Goal: Task Accomplishment & Management: Use online tool/utility

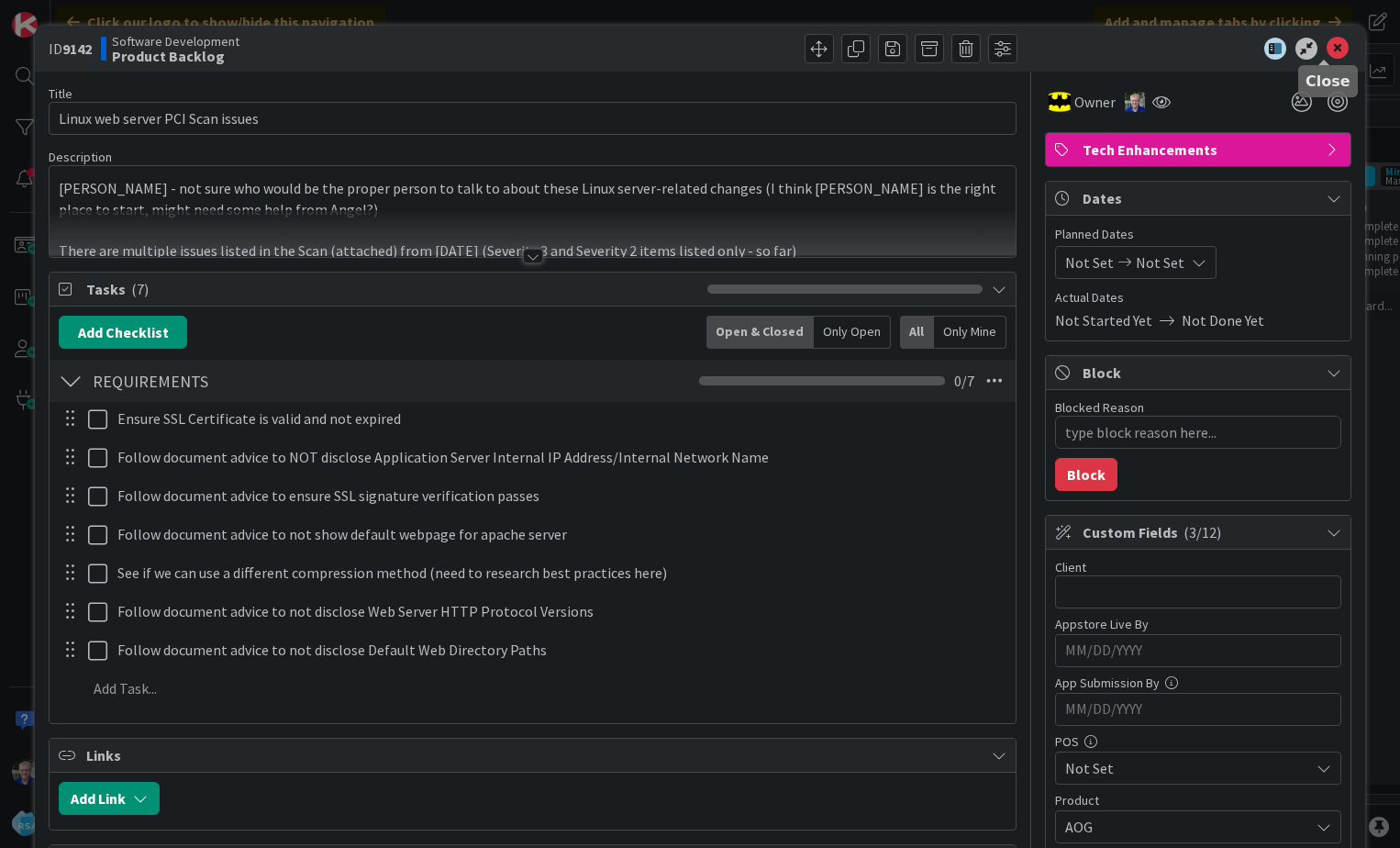
click at [1327, 45] on icon at bounding box center [1338, 49] width 22 height 22
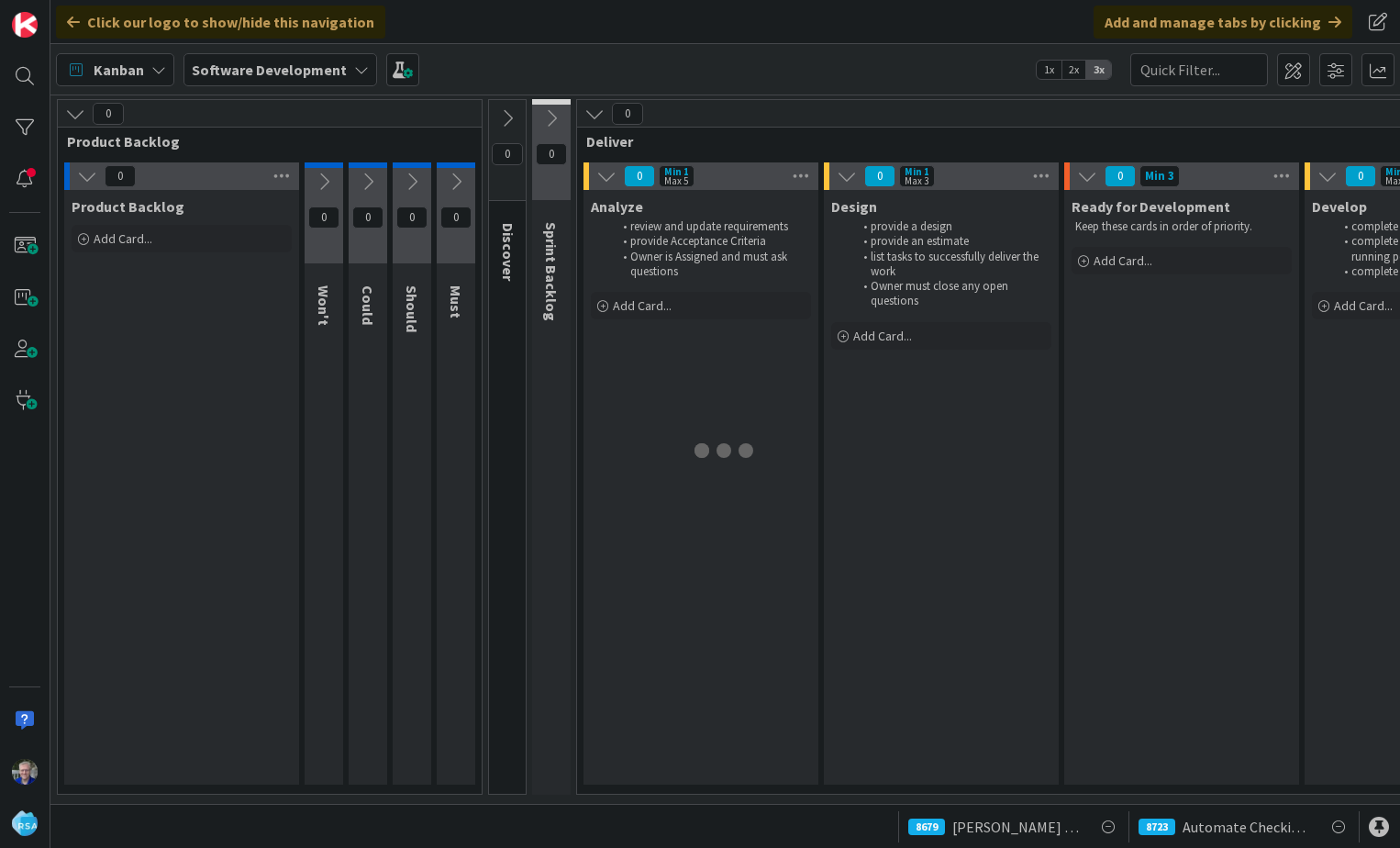
click at [228, 65] on b "Software Development" at bounding box center [269, 70] width 155 height 18
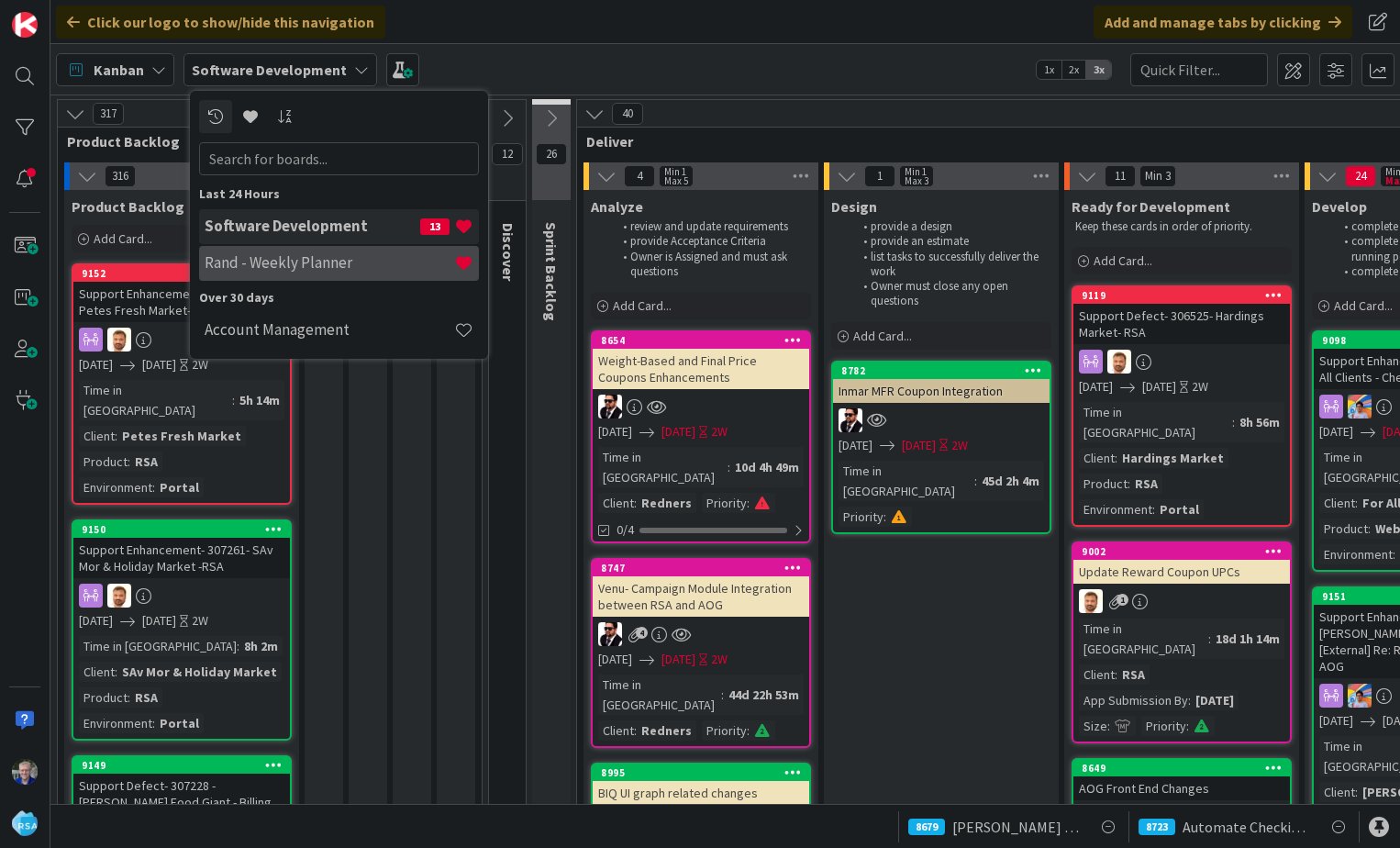
click at [228, 259] on h4 "Rand - Weekly Planner" at bounding box center [329, 262] width 250 height 18
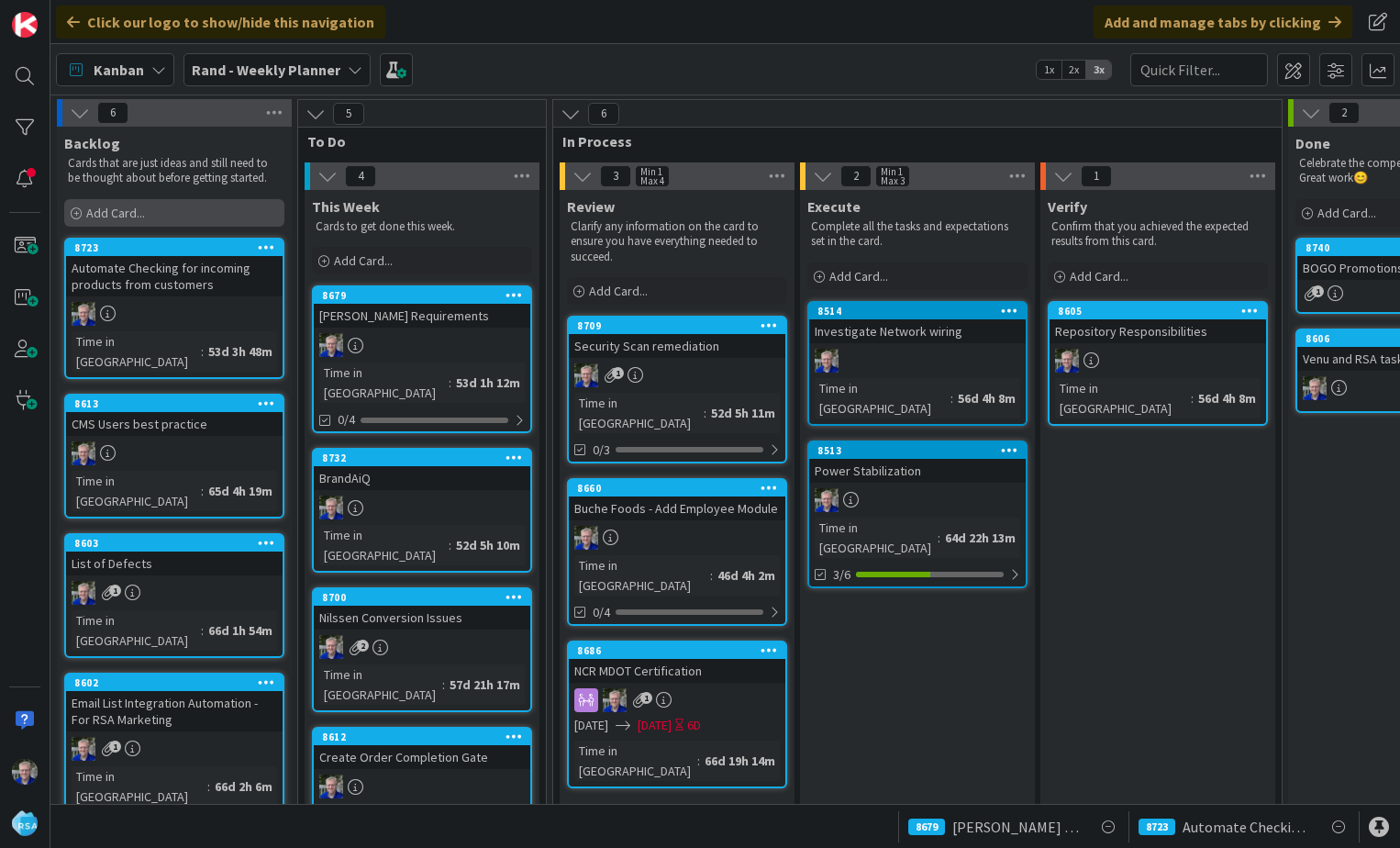
click at [109, 205] on span "Add Card..." at bounding box center [116, 213] width 59 height 17
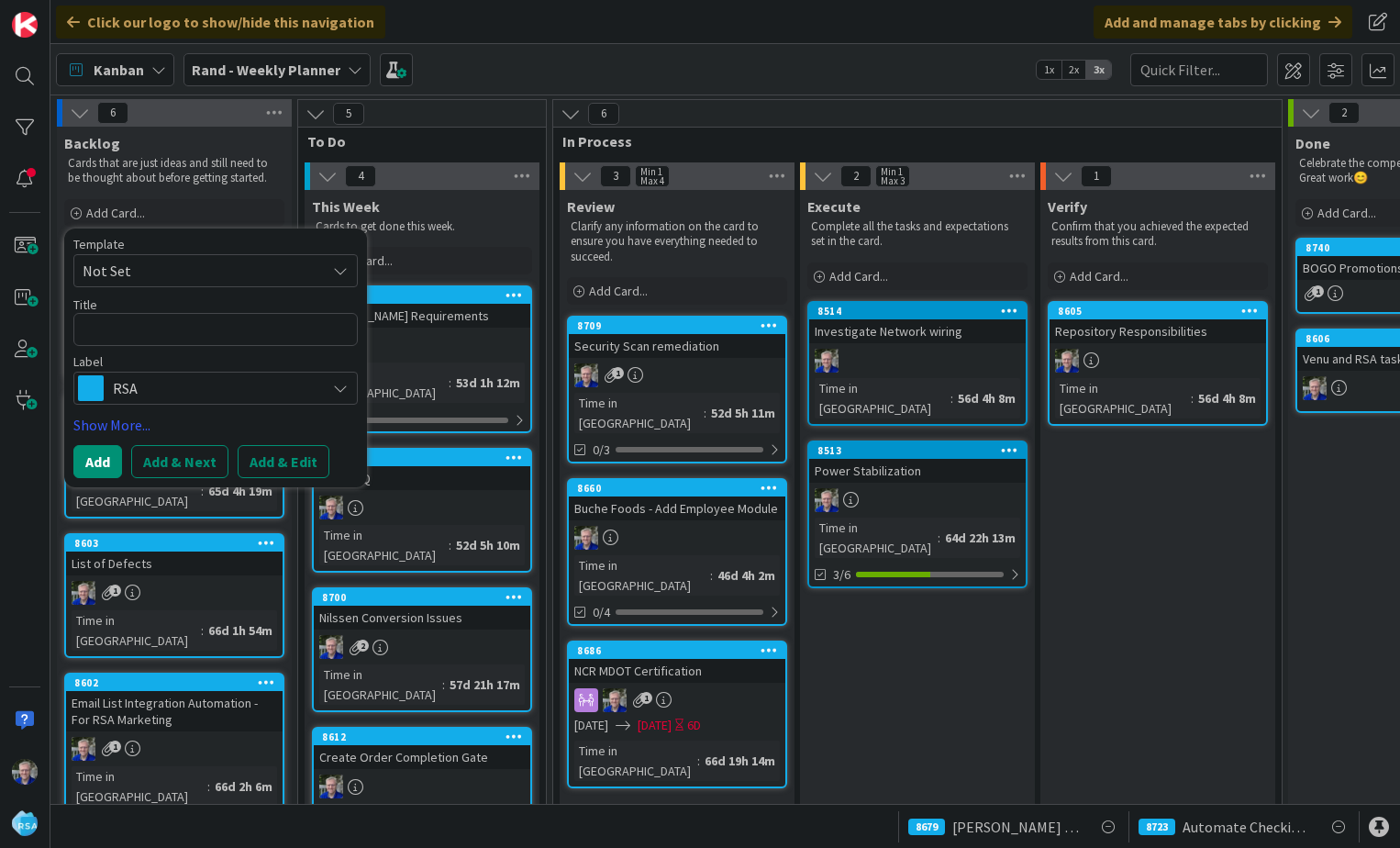
click at [175, 385] on span "RSA" at bounding box center [215, 388] width 204 height 26
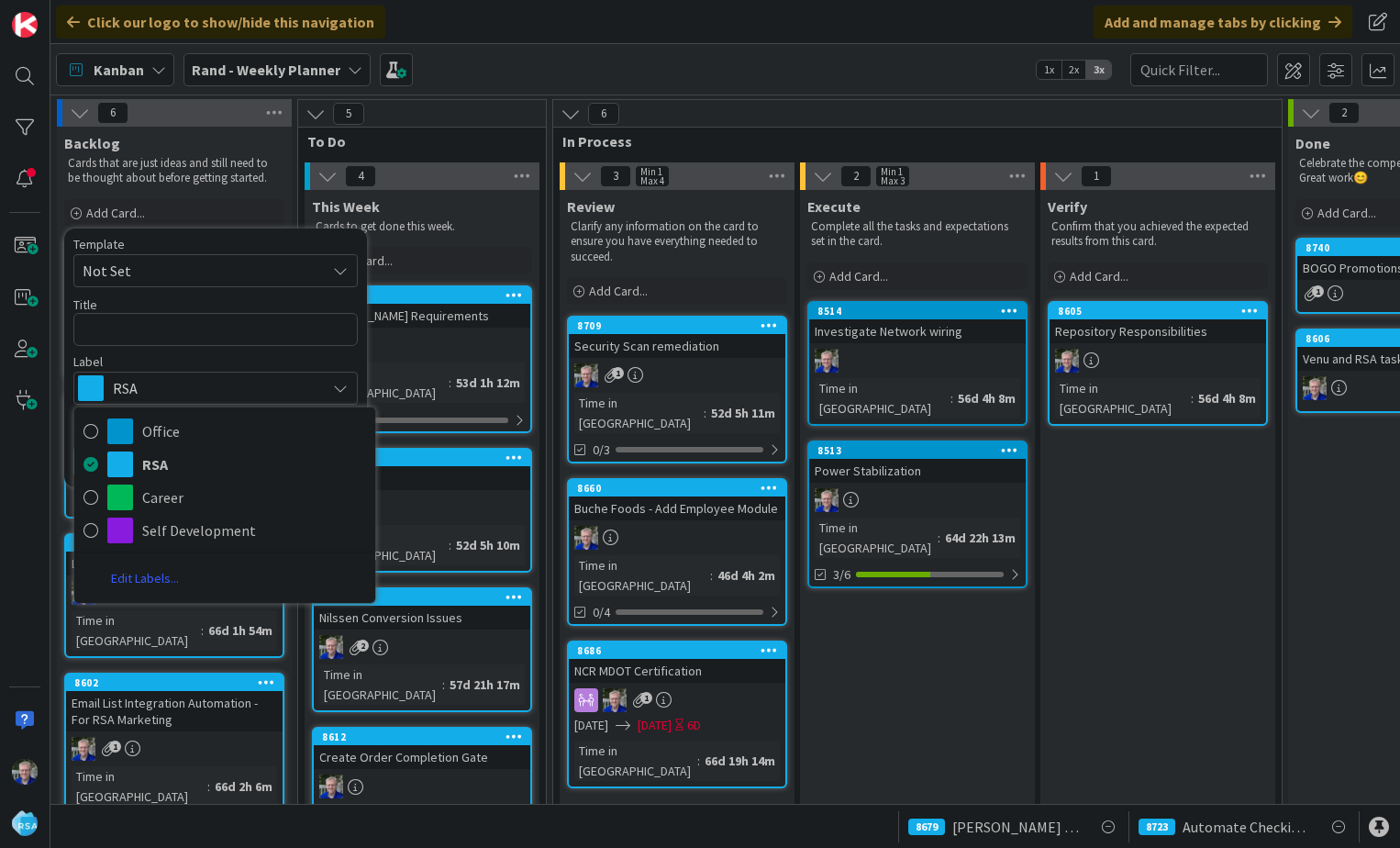
click at [325, 61] on b "Rand - Weekly Planner" at bounding box center [266, 70] width 149 height 18
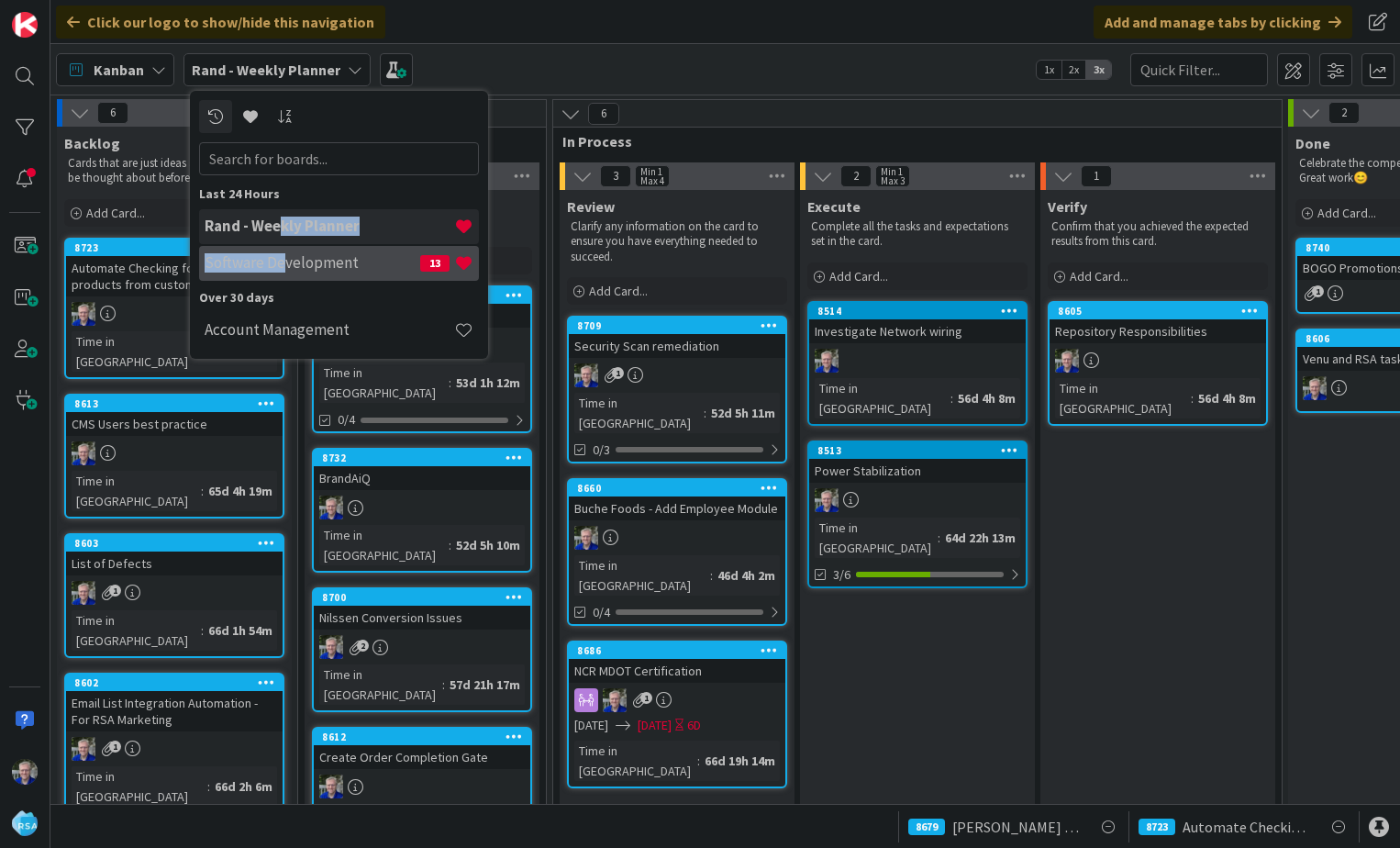
drag, startPoint x: 283, startPoint y: 224, endPoint x: 281, endPoint y: 264, distance: 40.0
click at [281, 264] on div "Rand - Weekly Planner Software Development 13" at bounding box center [339, 246] width 280 height 73
click at [281, 264] on h4 "Software Development" at bounding box center [312, 262] width 216 height 18
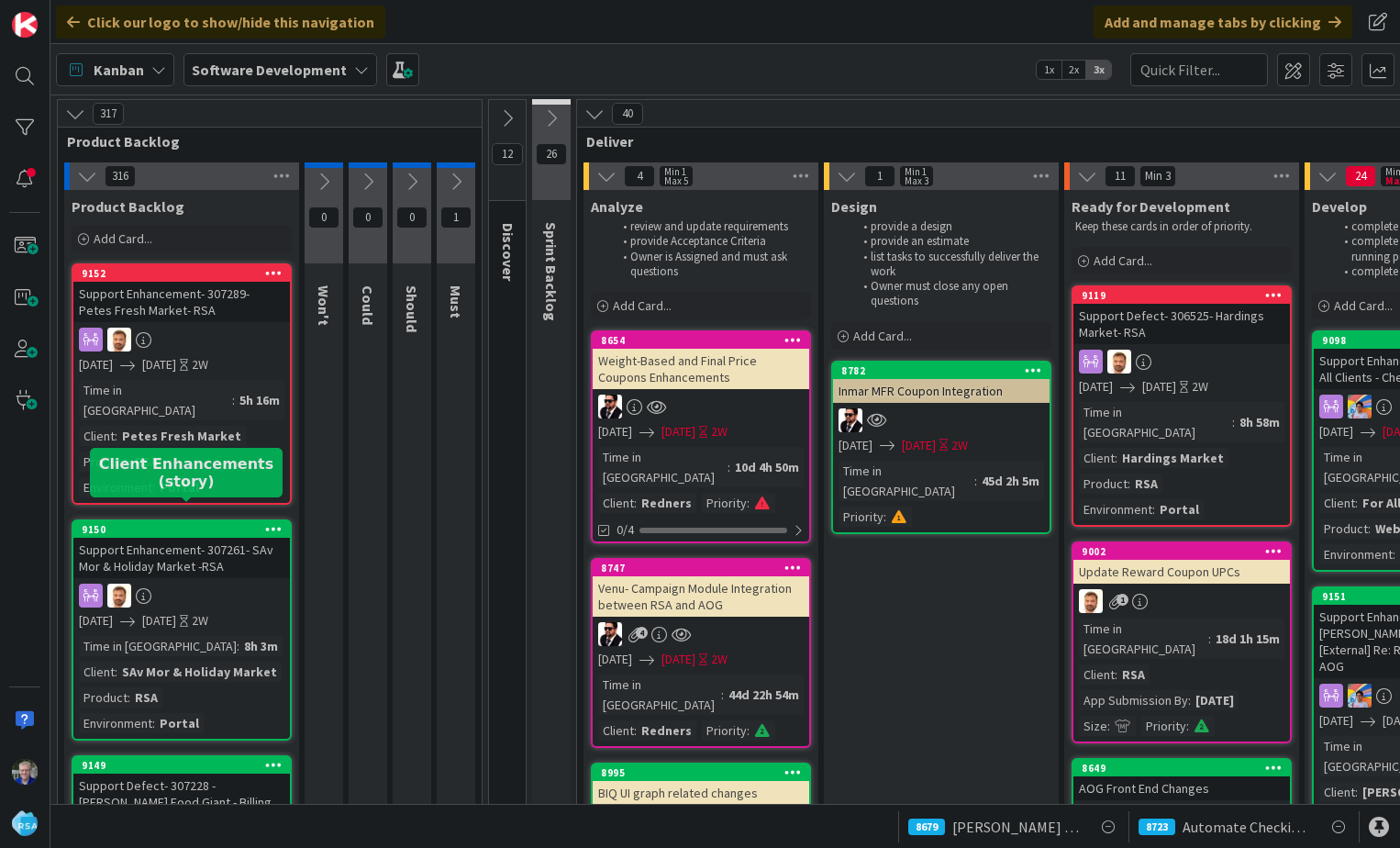
click at [159, 523] on div "9150" at bounding box center [185, 530] width 208 height 13
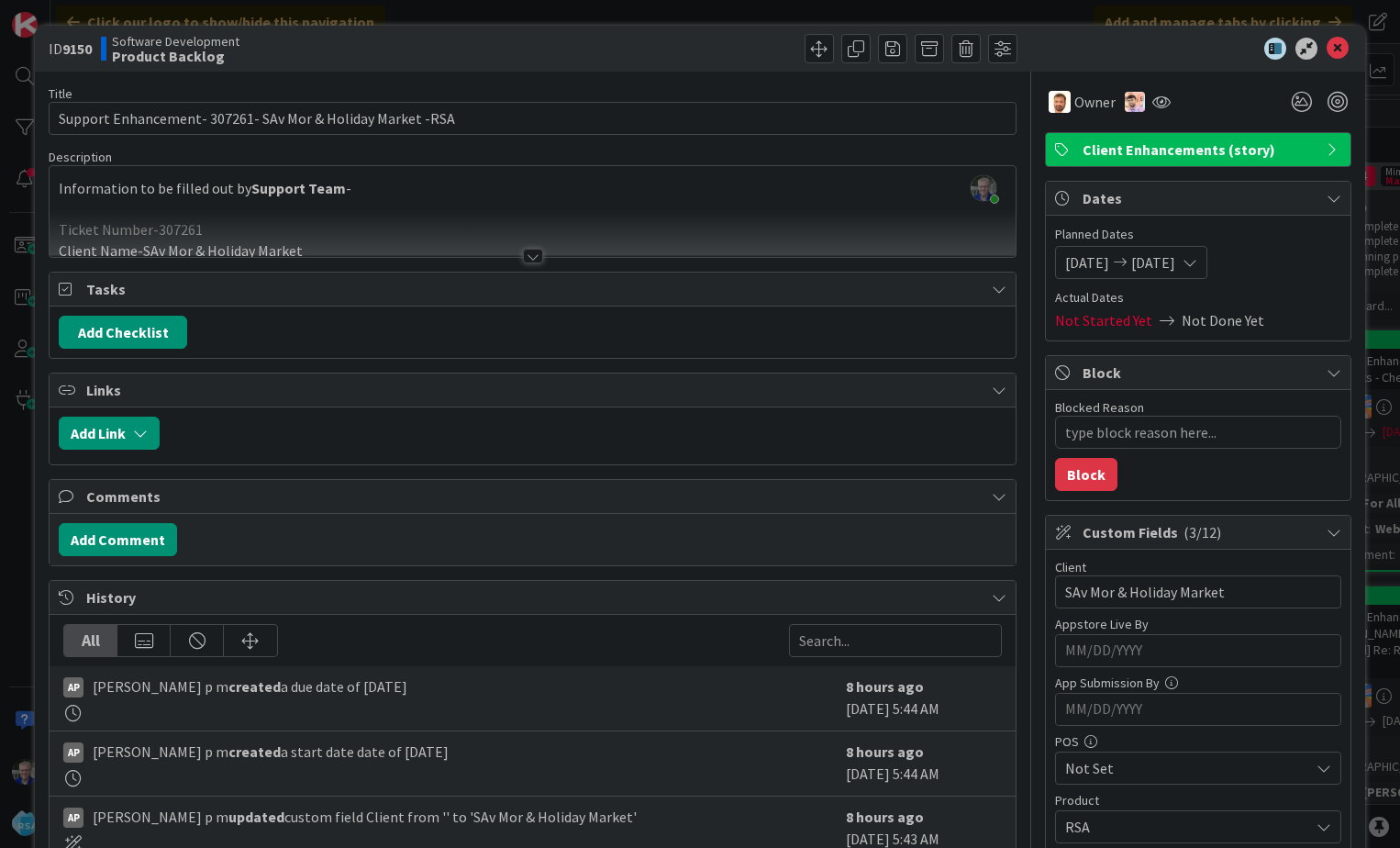
click at [1274, 152] on span "Client Enhancements (story)" at bounding box center [1200, 150] width 235 height 22
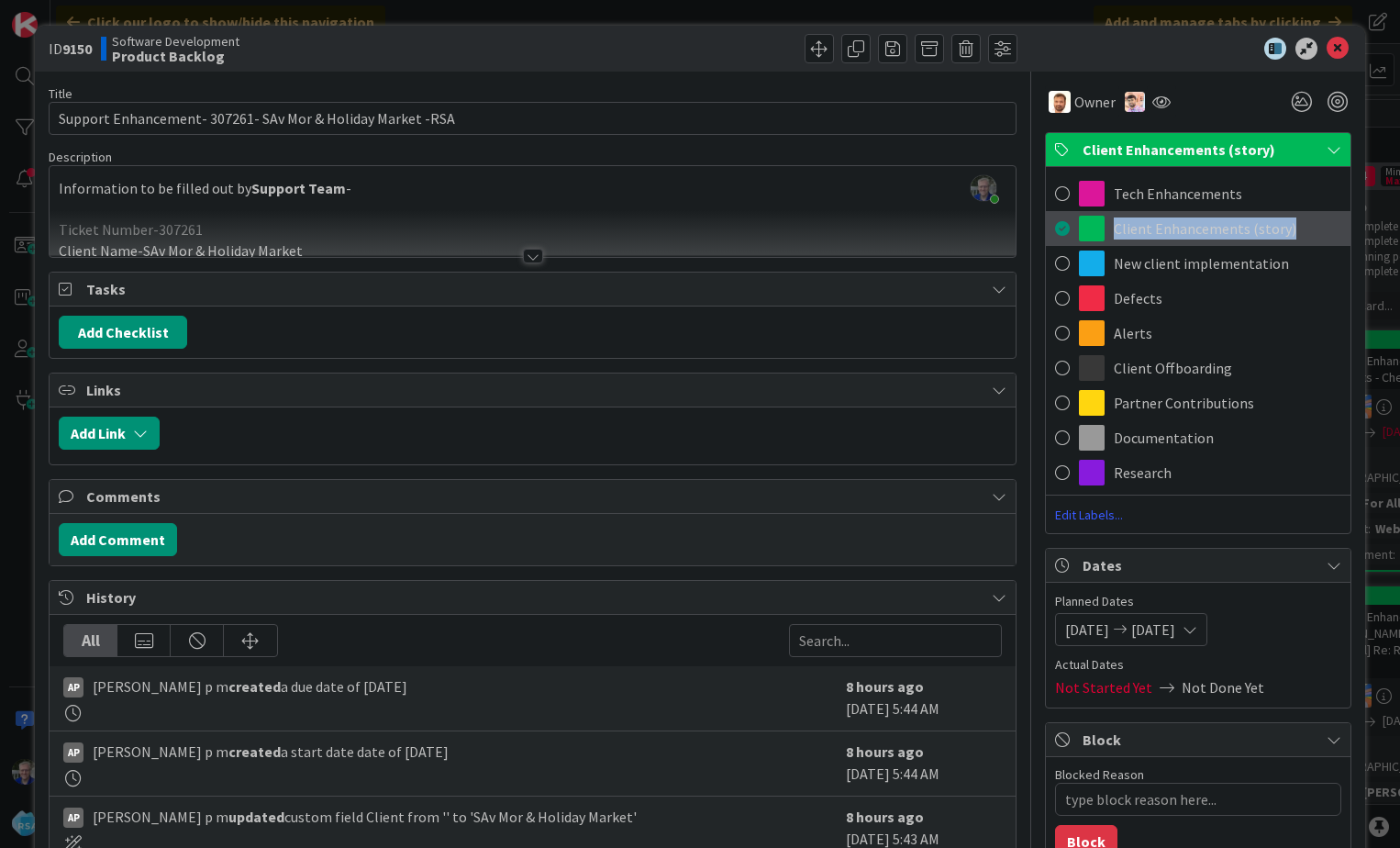
drag, startPoint x: 1306, startPoint y: 230, endPoint x: 1098, endPoint y: 229, distance: 208.0
click at [1098, 229] on div "Client Enhancements (story)" at bounding box center [1198, 229] width 305 height 35
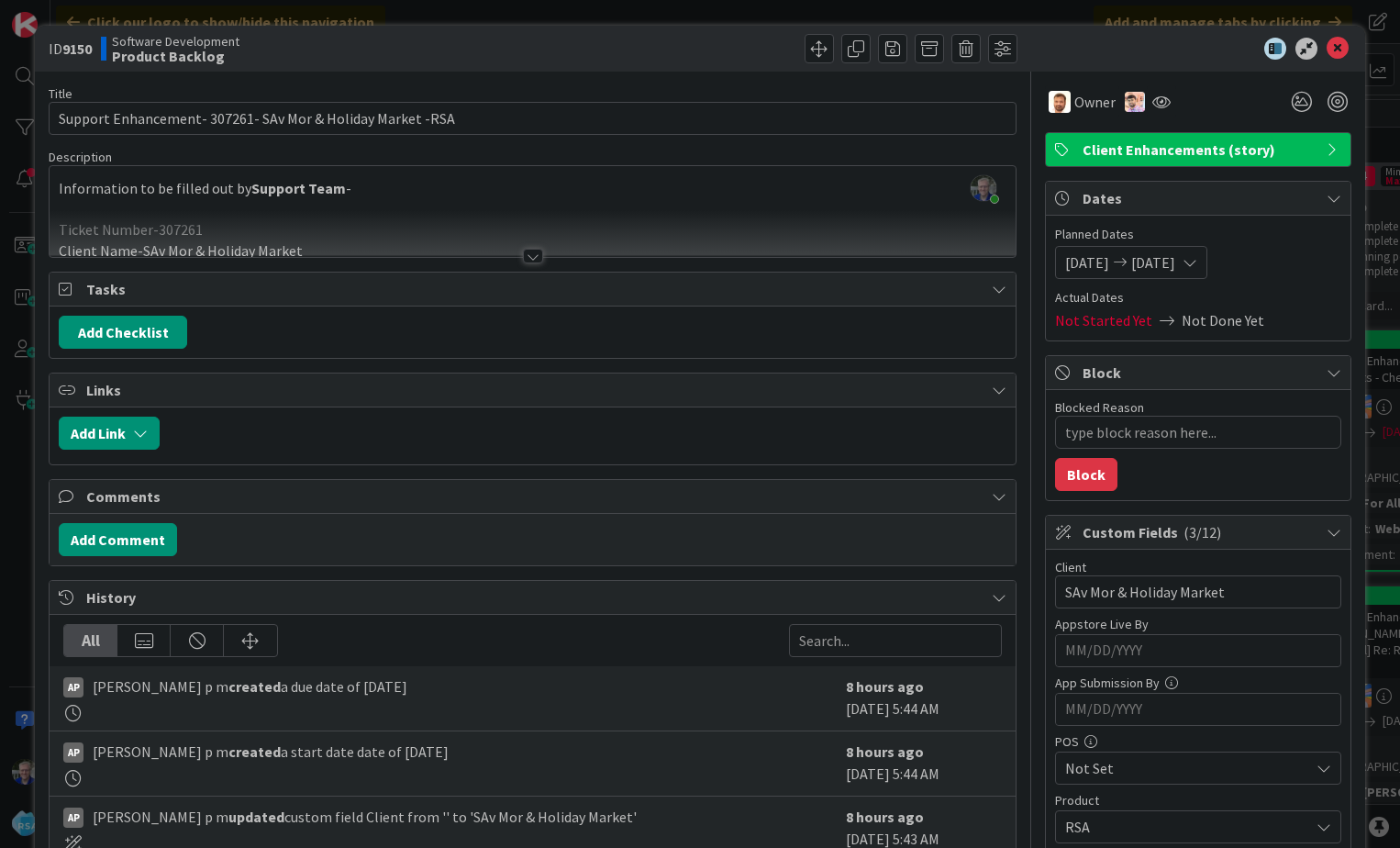
drag, startPoint x: 1264, startPoint y: 148, endPoint x: 1066, endPoint y: 151, distance: 198.0
click at [1066, 151] on div "Client Enhancements (story)" at bounding box center [1198, 150] width 305 height 33
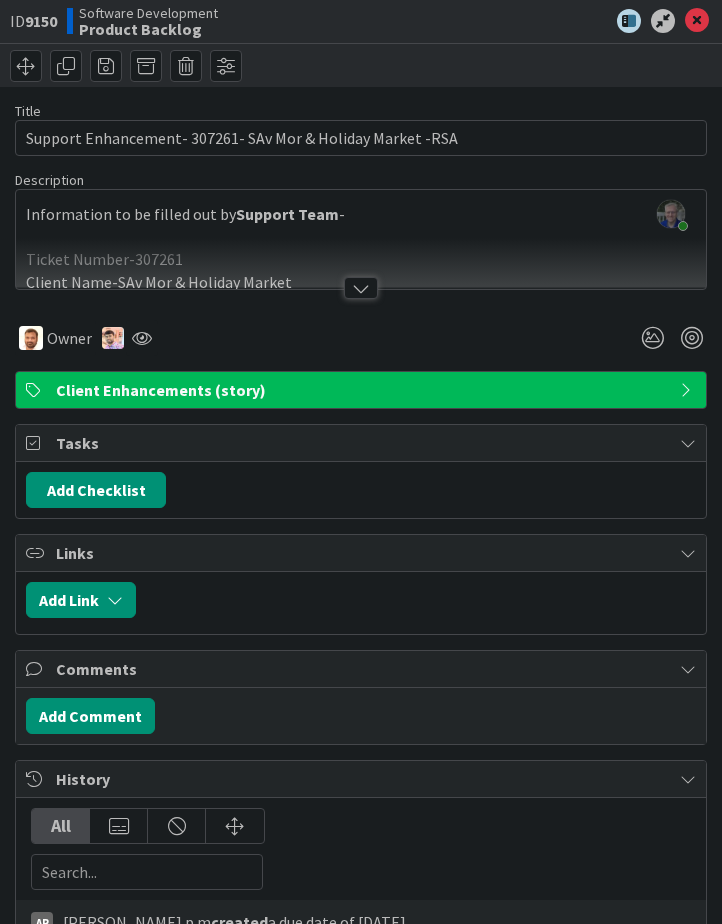
click at [297, 382] on span "Client Enhancements (story)" at bounding box center [363, 390] width 614 height 24
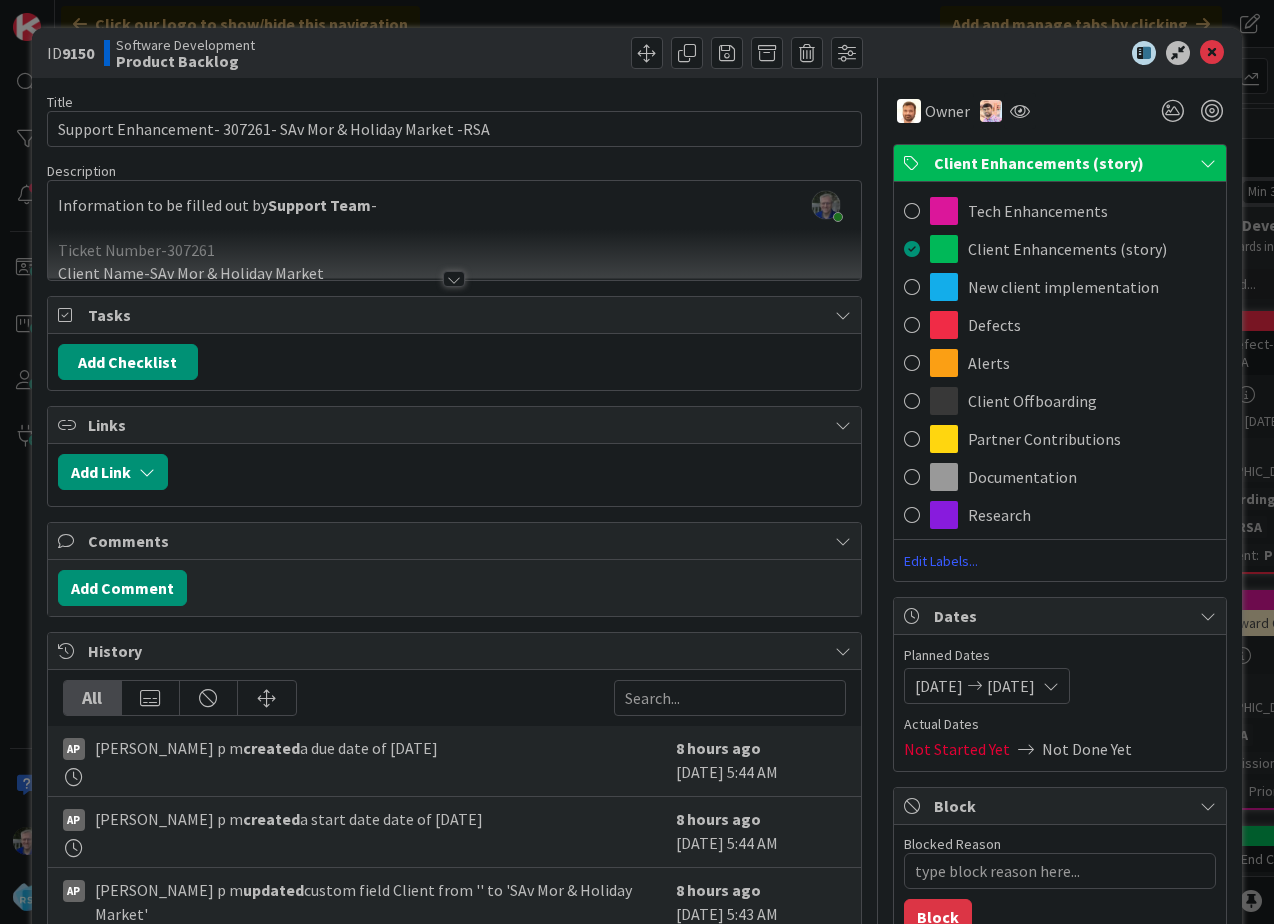
type textarea "x"
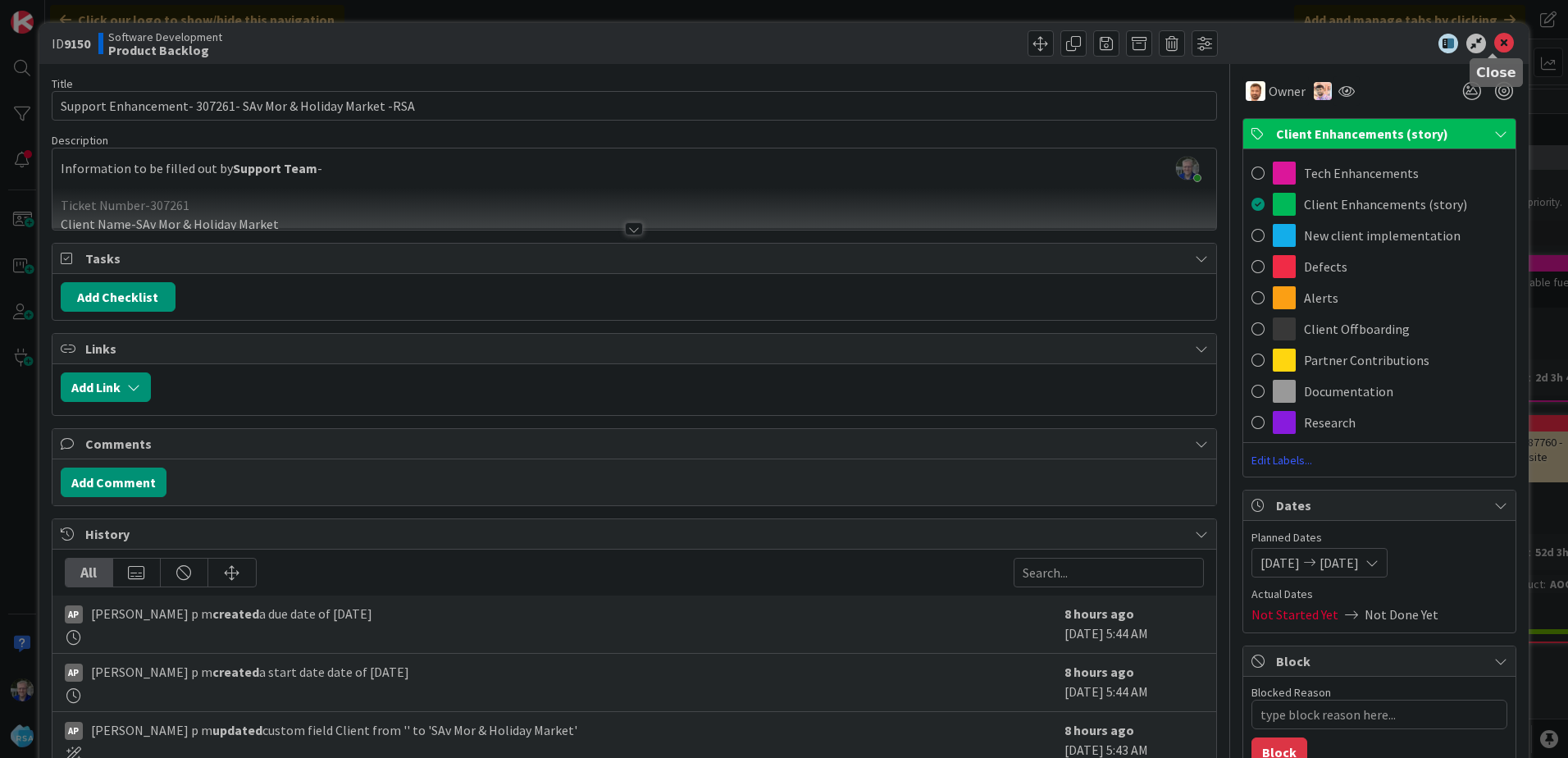
click at [1251, 40] on icon at bounding box center [1504, 43] width 20 height 20
